Goal: Find specific page/section: Find specific page/section

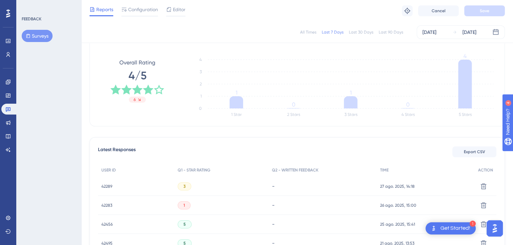
scroll to position [96, 0]
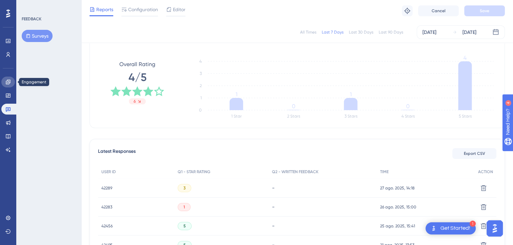
click at [8, 80] on icon at bounding box center [8, 82] width 4 height 4
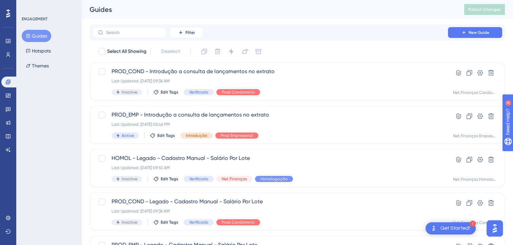
click at [124, 38] on div "Filter New Guide" at bounding box center [296, 32] width 415 height 16
click at [125, 35] on input "text" at bounding box center [133, 32] width 55 height 5
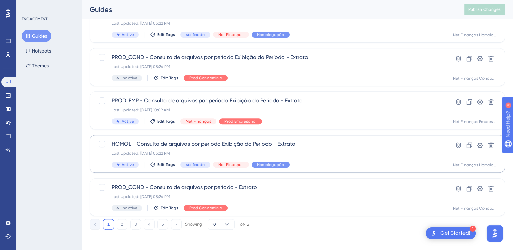
scroll to position [276, 0]
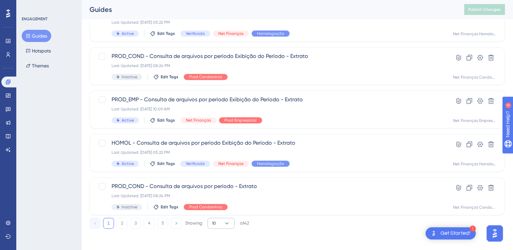
type input "arquivo"
click at [225, 224] on icon at bounding box center [226, 223] width 7 height 7
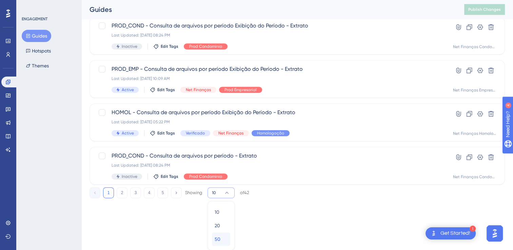
click at [221, 236] on div "50 50" at bounding box center [221, 240] width 13 height 14
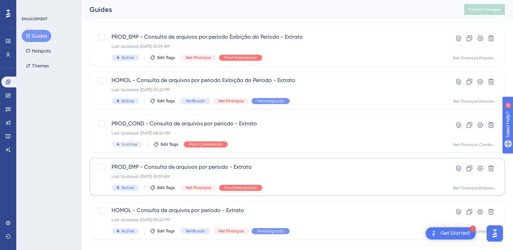
scroll to position [340, 0]
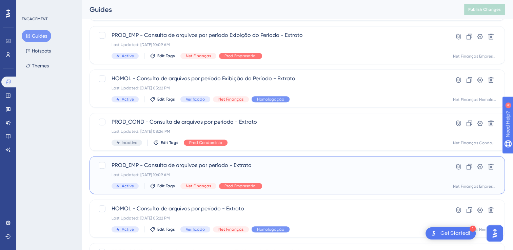
click at [223, 166] on span "PROD_EMP - Consulta de arquivos por período - Extrato" at bounding box center [270, 165] width 317 height 8
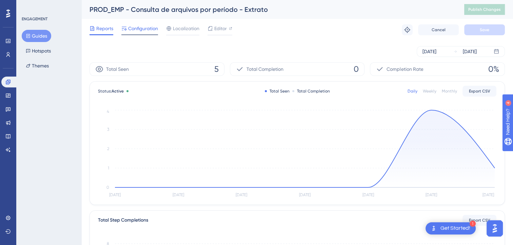
click at [147, 30] on span "Configuration" at bounding box center [143, 28] width 30 height 8
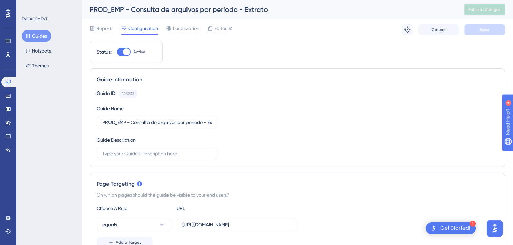
click at [27, 40] on button "Guides" at bounding box center [36, 36] width 29 height 12
